Goal: Task Accomplishment & Management: Use online tool/utility

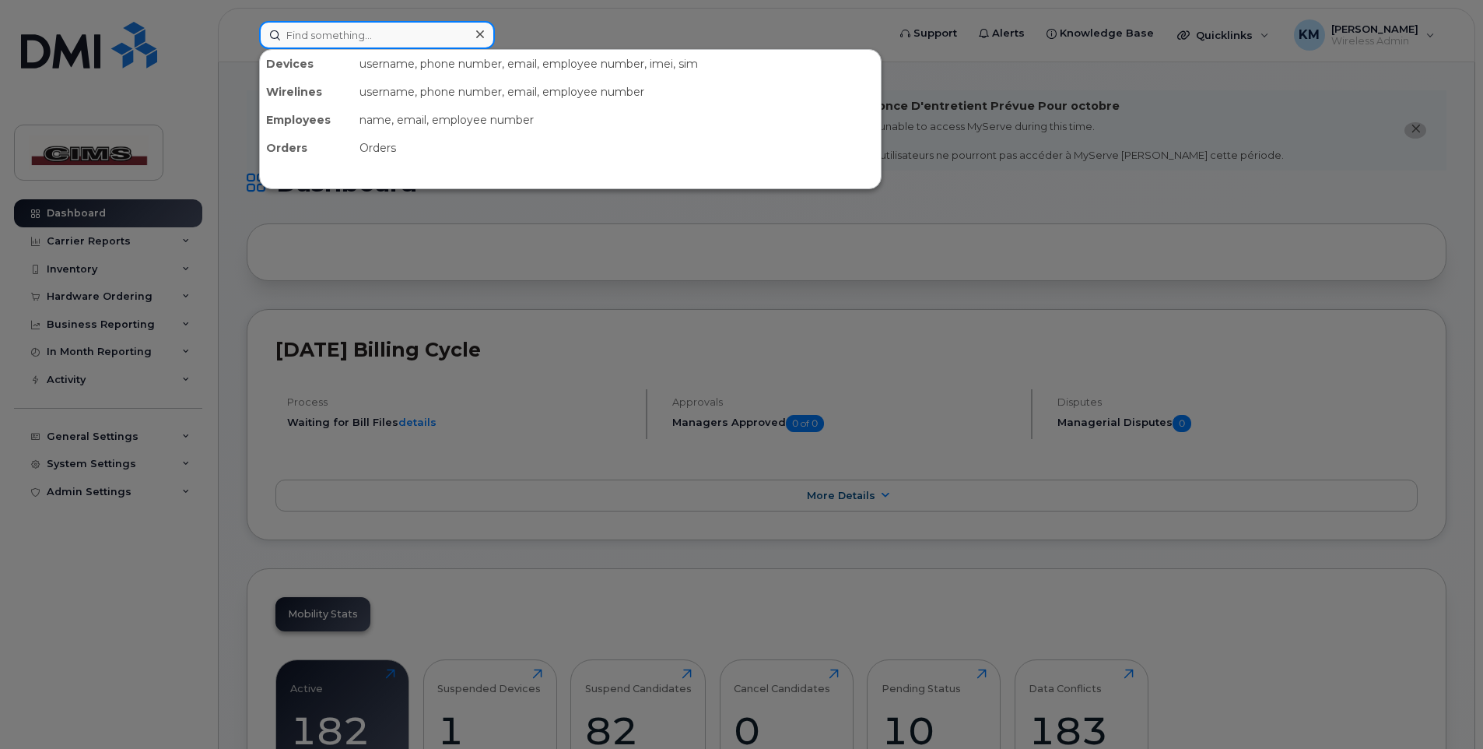
click at [398, 42] on input at bounding box center [377, 35] width 236 height 28
type input "[PERSON_NAME]"
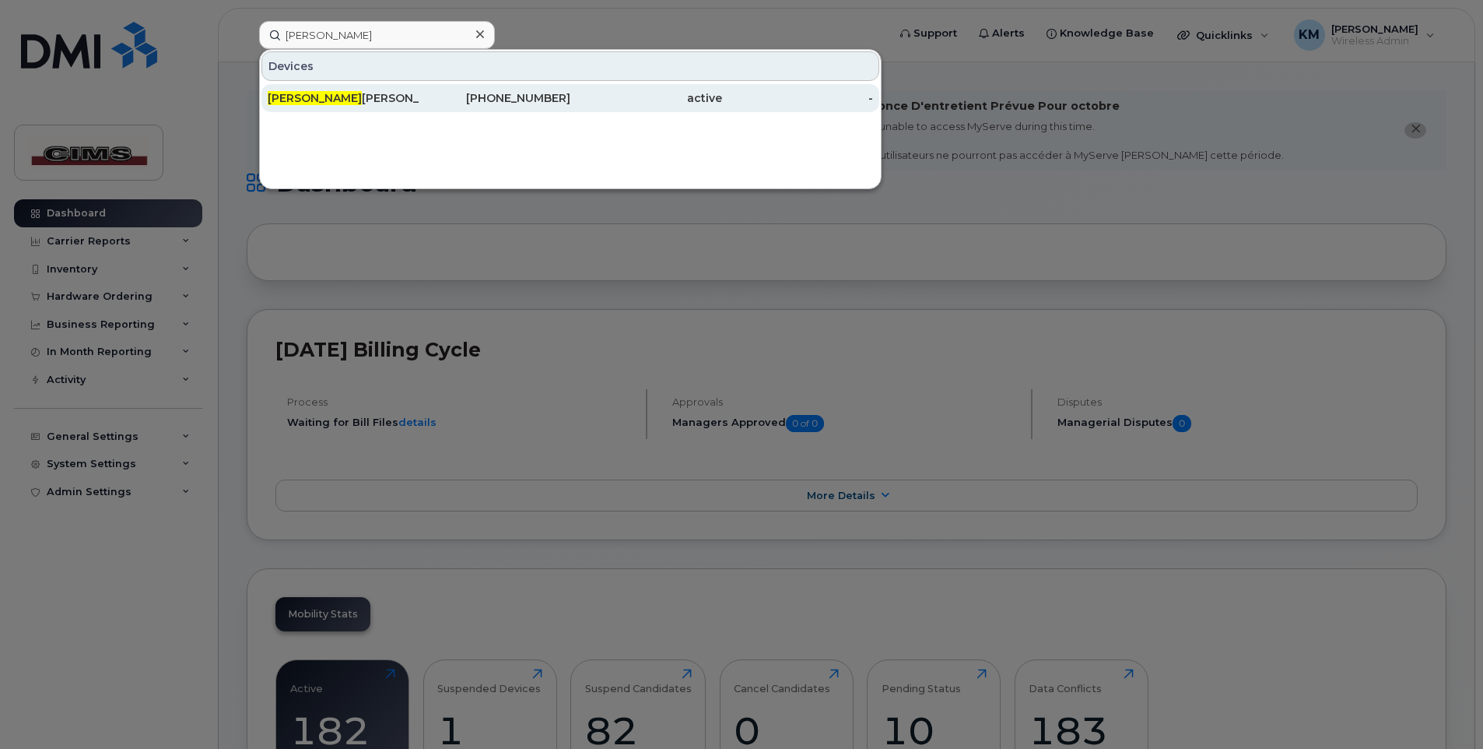
click at [315, 104] on div "[PERSON_NAME]" at bounding box center [344, 98] width 152 height 16
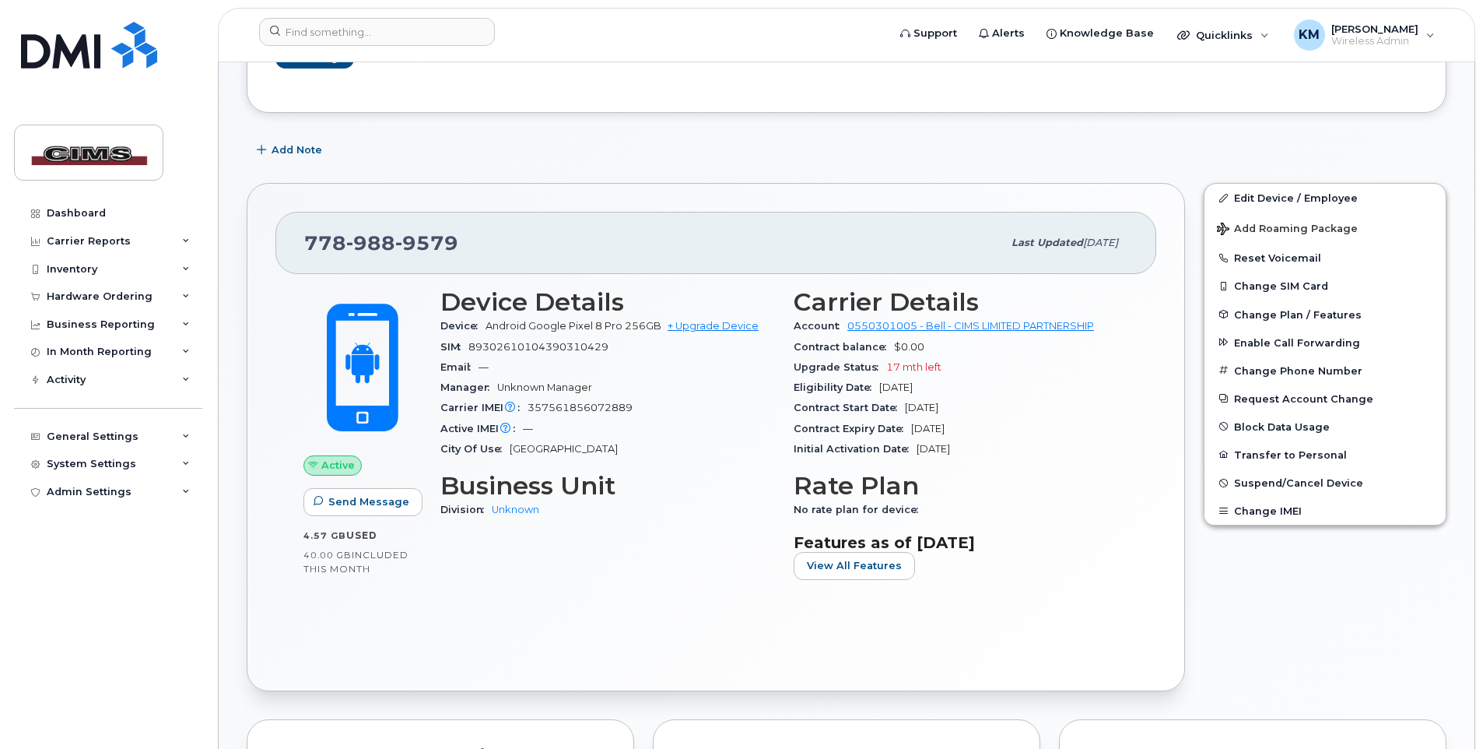
scroll to position [311, 0]
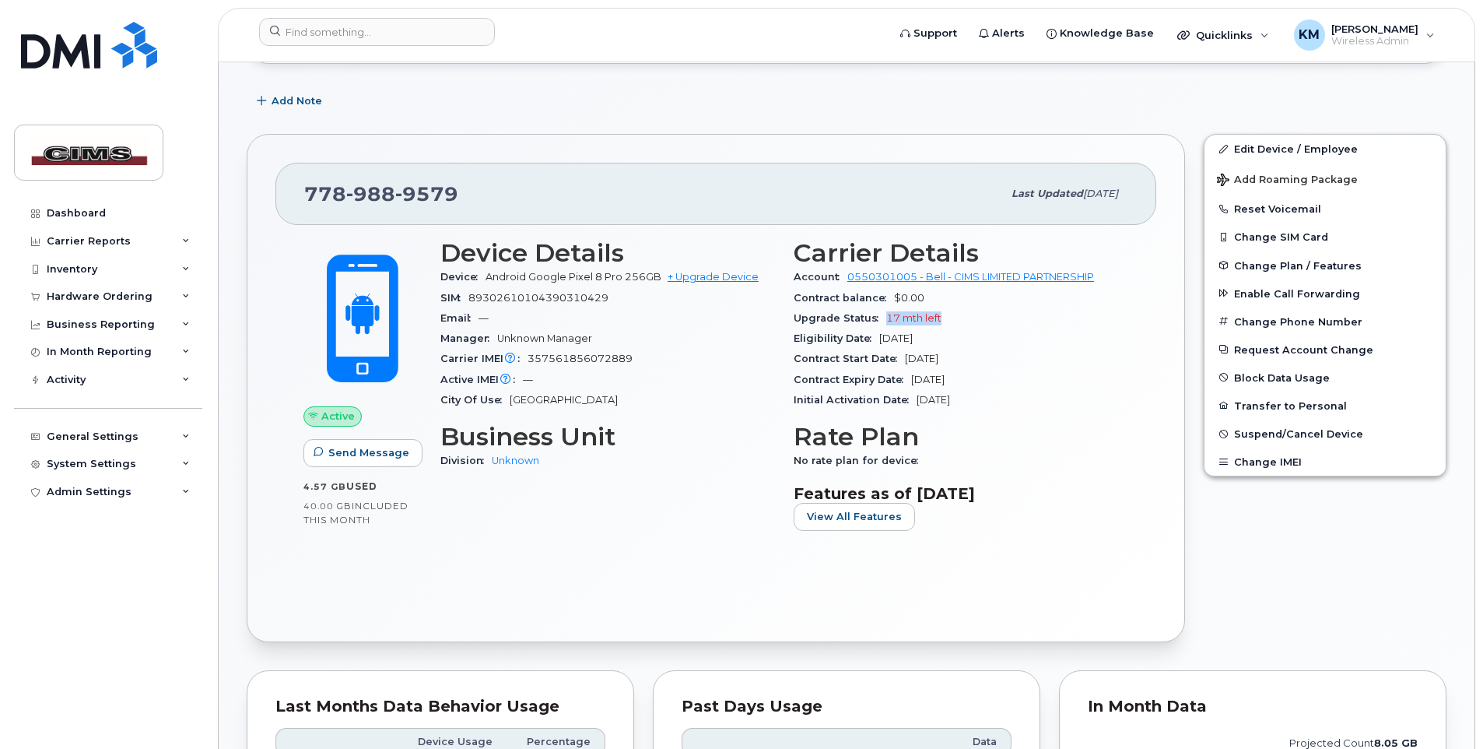
drag, startPoint x: 882, startPoint y: 320, endPoint x: 941, endPoint y: 318, distance: 59.2
click at [941, 318] on div "Upgrade Status 17 mth left" at bounding box center [961, 318] width 335 height 20
click at [941, 318] on span "17 mth left" at bounding box center [913, 318] width 55 height 12
click at [1242, 406] on button "Transfer to Personal" at bounding box center [1324, 405] width 241 height 28
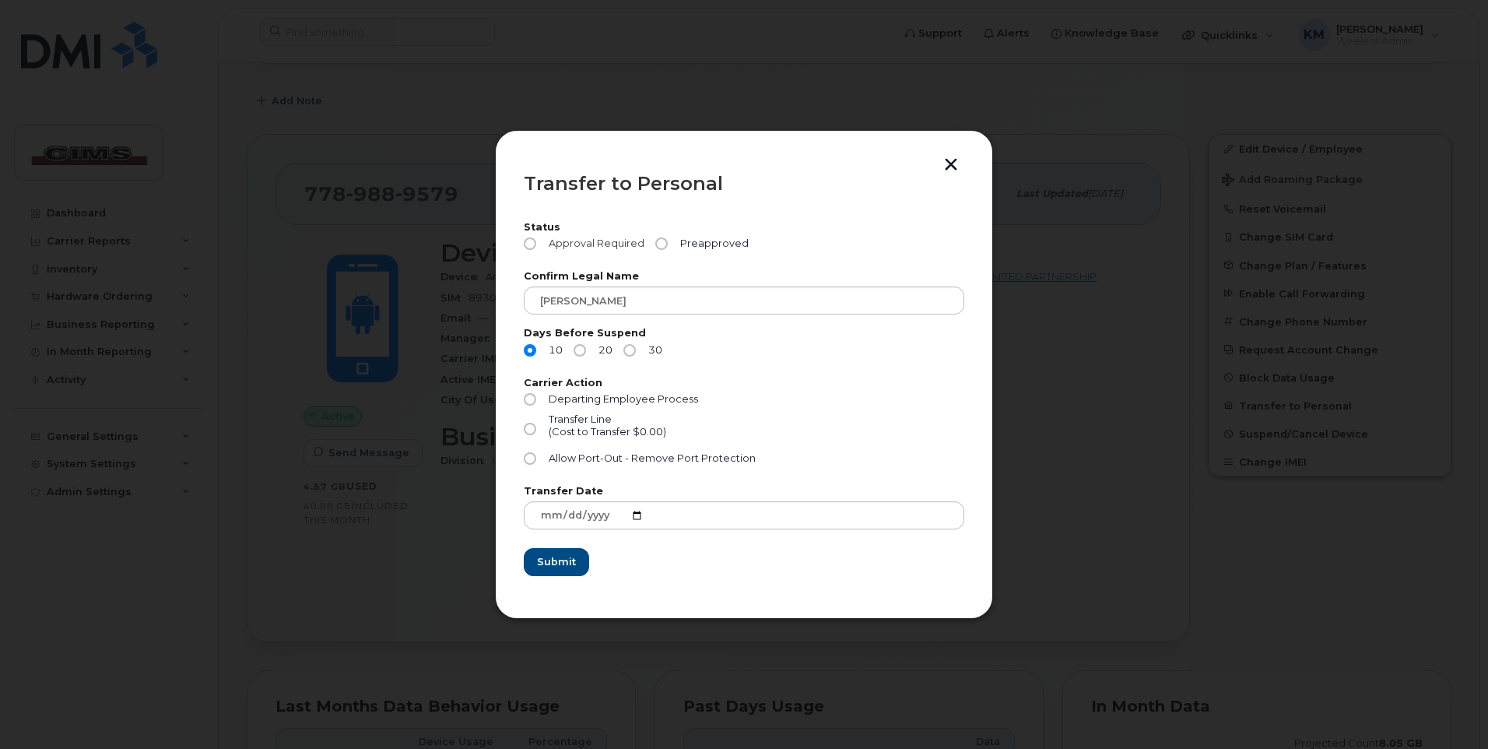
click at [537, 246] on label "Approval Required" at bounding box center [584, 243] width 121 height 12
click at [536, 246] on input "Approval Required" at bounding box center [530, 243] width 12 height 12
radio input "true"
click at [530, 247] on input "Approval Required" at bounding box center [530, 243] width 12 height 12
click at [955, 160] on button "button" at bounding box center [950, 166] width 23 height 16
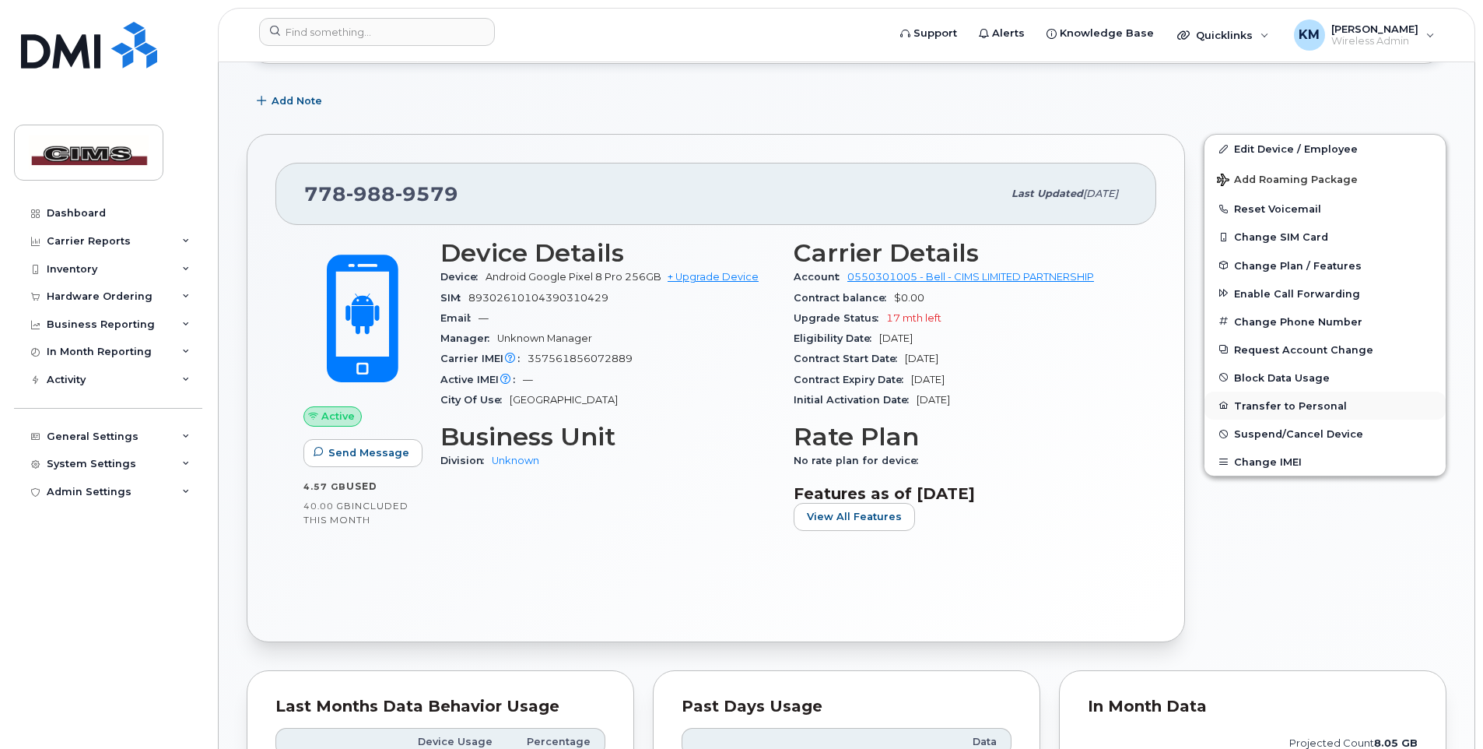
click at [1276, 408] on button "Transfer to Personal" at bounding box center [1324, 405] width 241 height 28
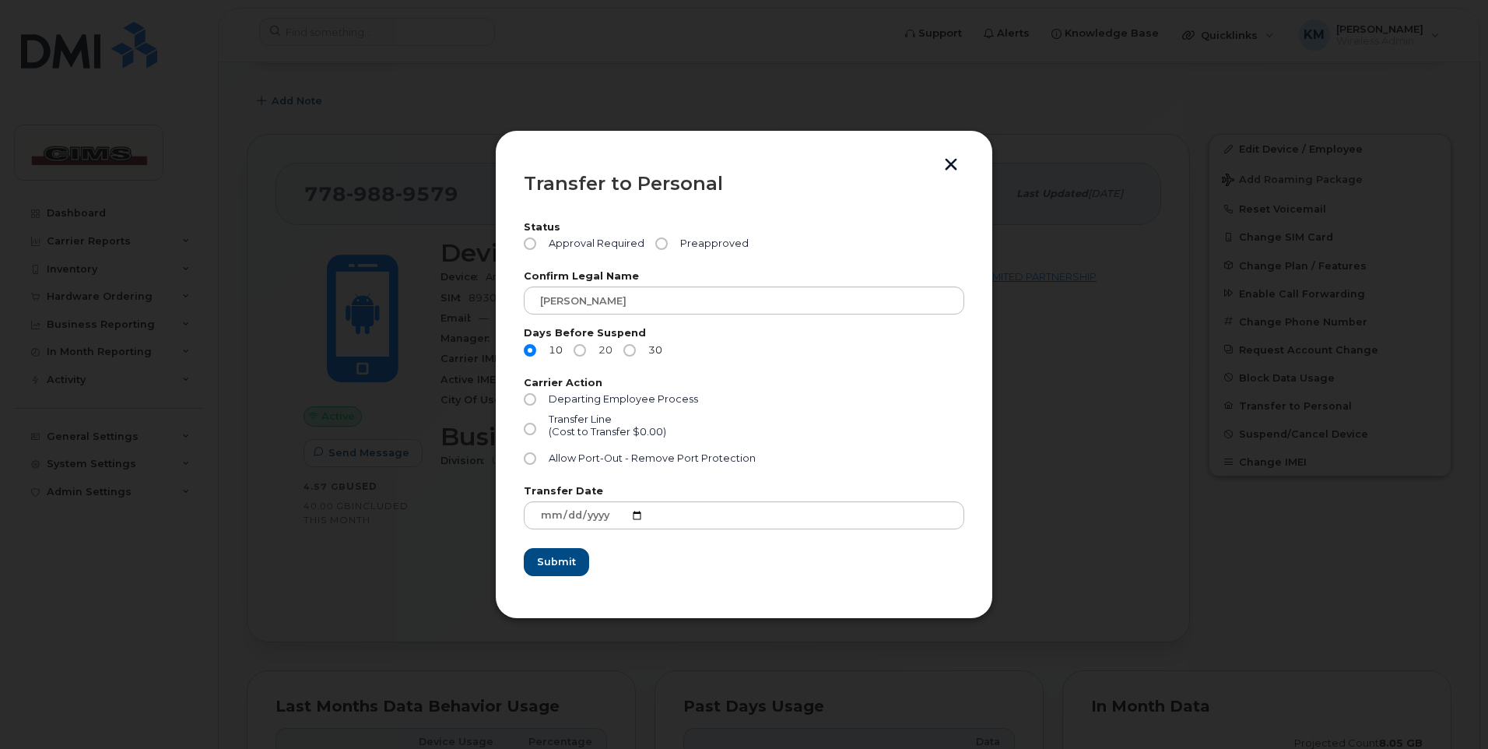
click at [578, 354] on input "20" at bounding box center [579, 350] width 12 height 12
radio input "true"
click at [529, 401] on input "Departing Employee Process" at bounding box center [530, 399] width 12 height 12
radio input "true"
click at [575, 420] on span "Transfer Line" at bounding box center [580, 419] width 63 height 12
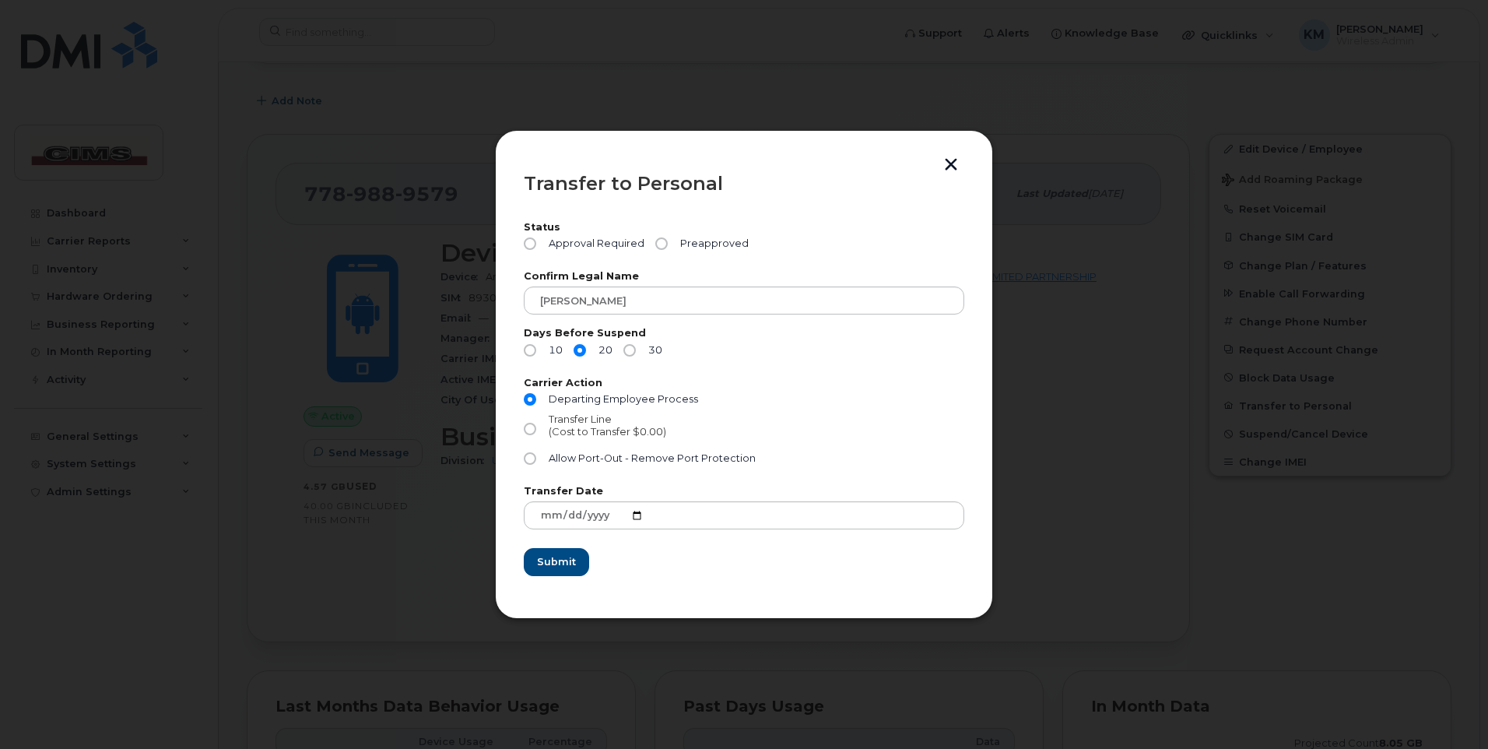
click at [536, 423] on input "Transfer Line (Cost to Transfer $0.00)" at bounding box center [530, 429] width 12 height 12
radio input "true"
click at [949, 166] on button "button" at bounding box center [950, 166] width 23 height 16
